Goal: Register for event/course

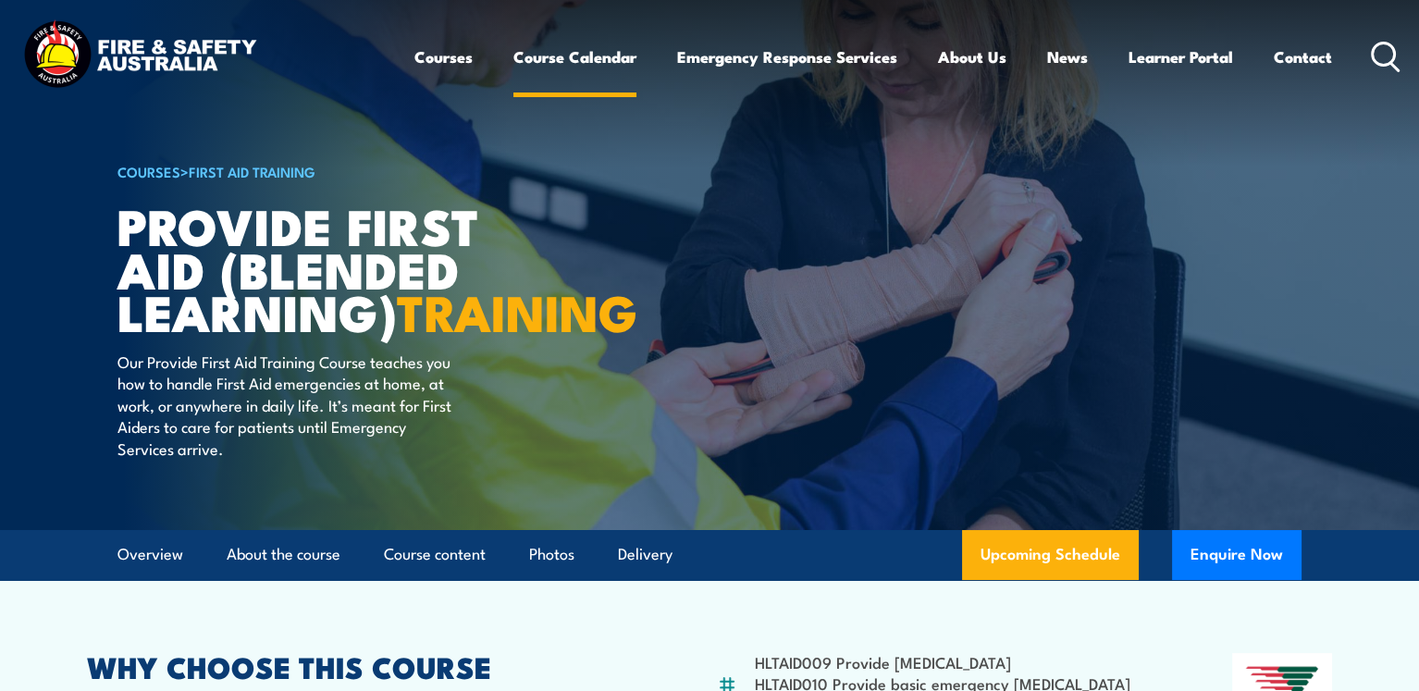
click at [578, 50] on link "Course Calendar" at bounding box center [574, 56] width 123 height 49
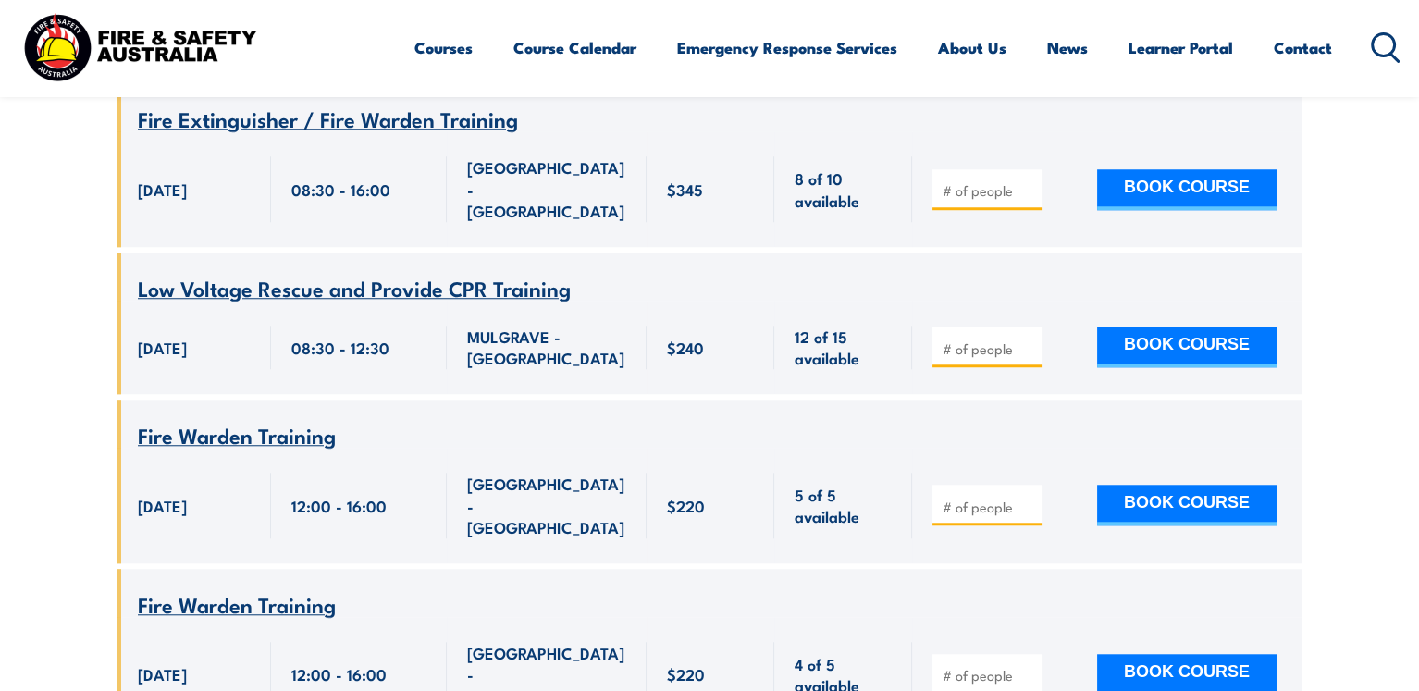
scroll to position [2590, 0]
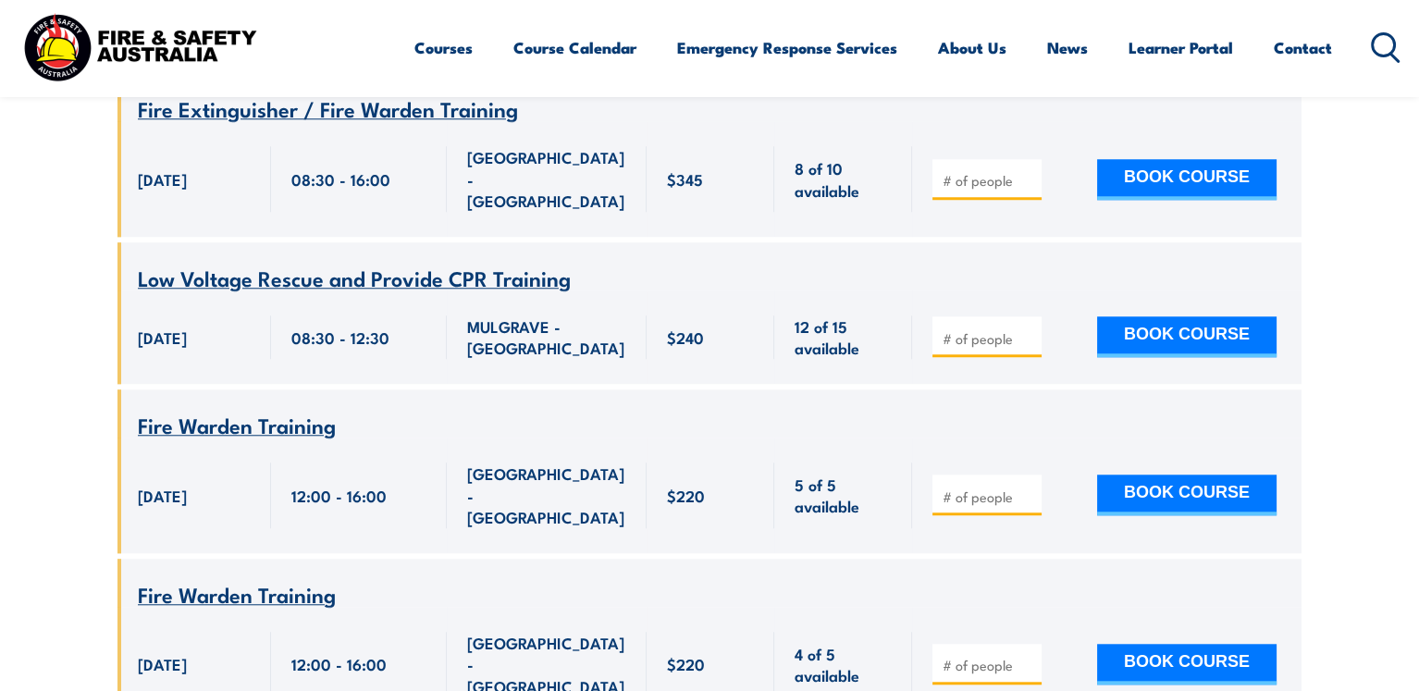
click at [361, 262] on span "Low Voltage Rescue and Provide CPR Training" at bounding box center [354, 277] width 433 height 31
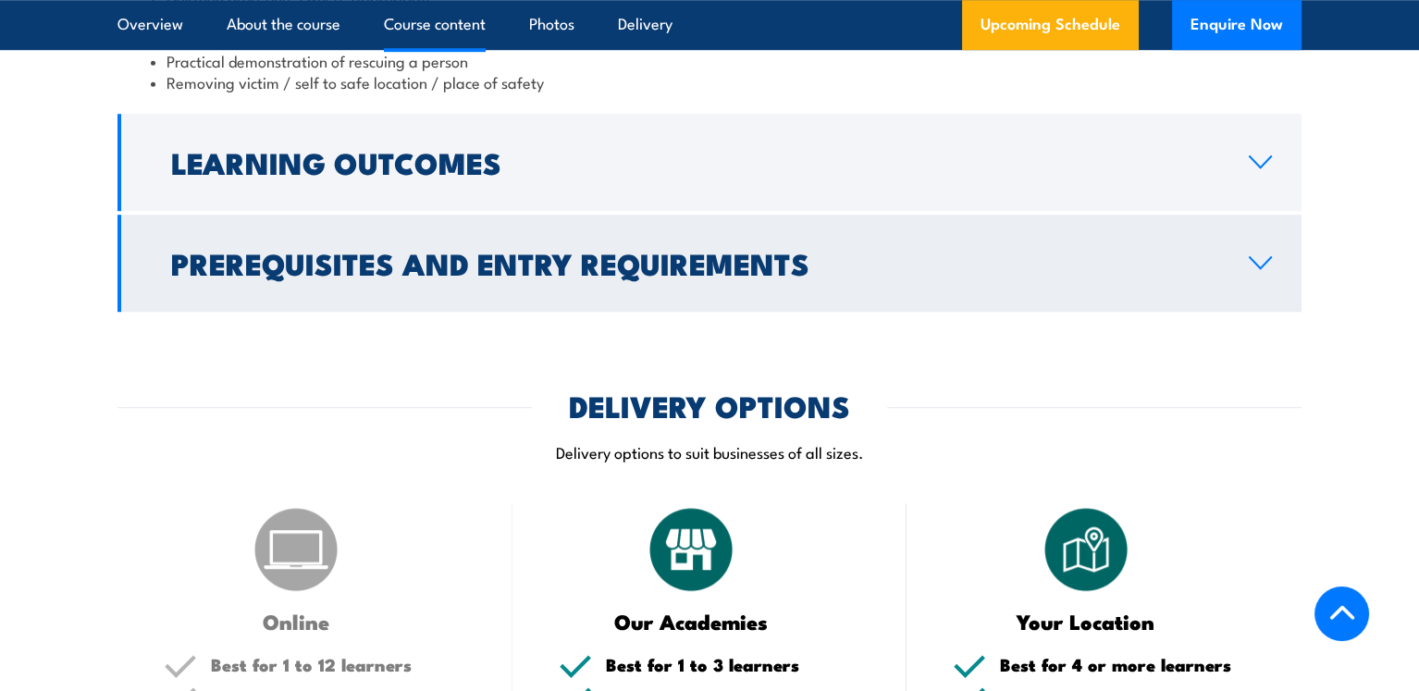
scroll to position [2128, 0]
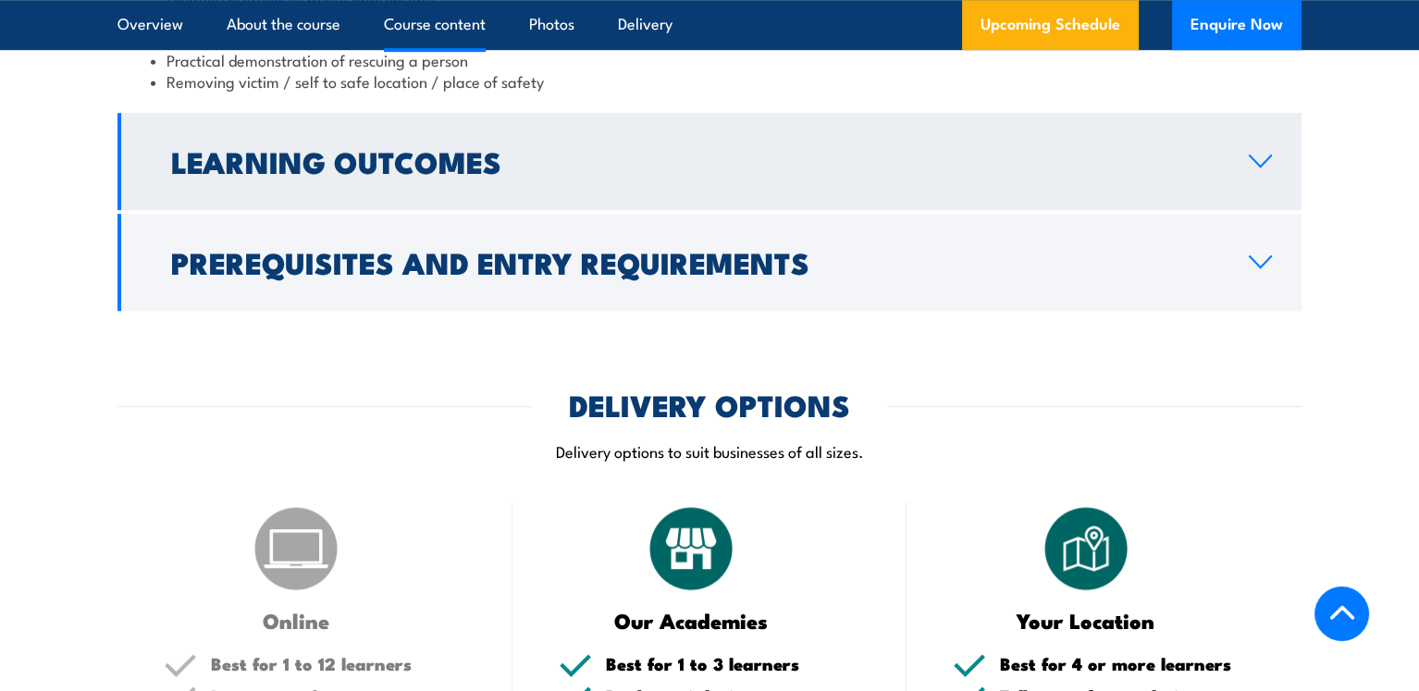
click at [1264, 154] on icon at bounding box center [1260, 161] width 25 height 15
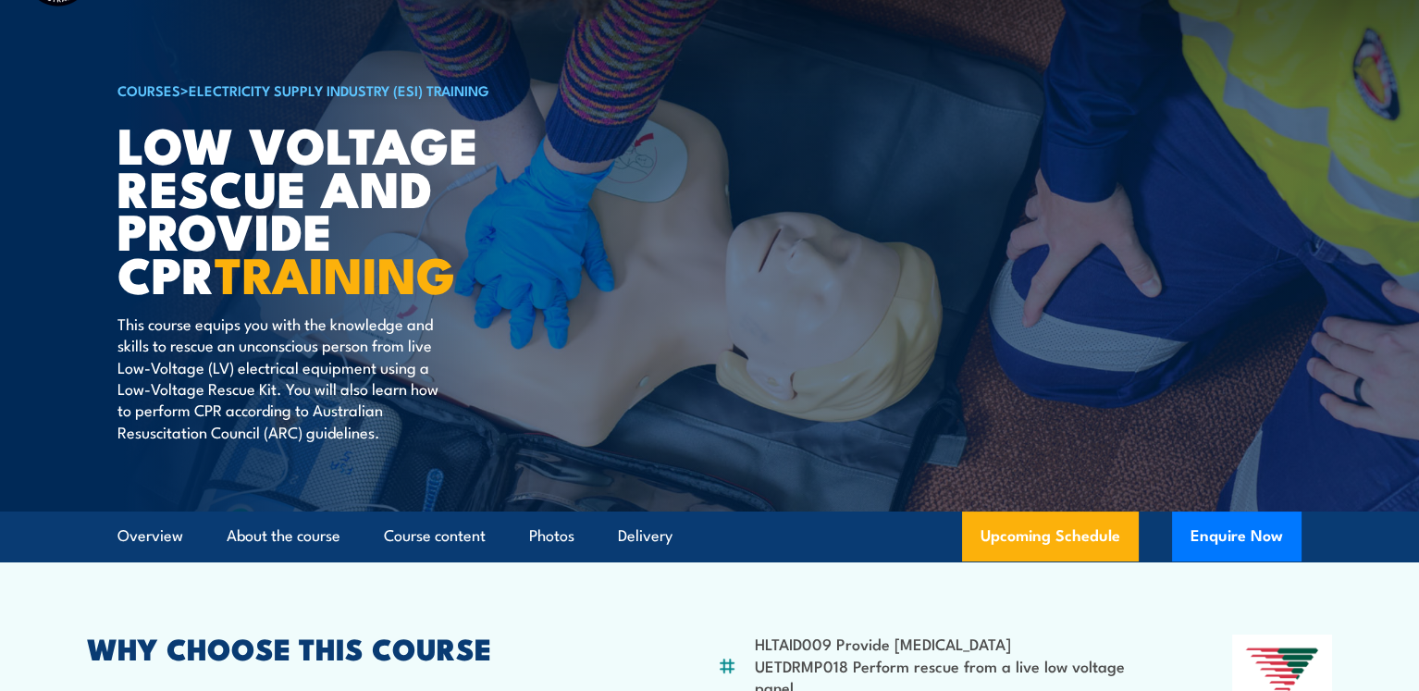
scroll to position [0, 0]
